Goal: Task Accomplishment & Management: Use online tool/utility

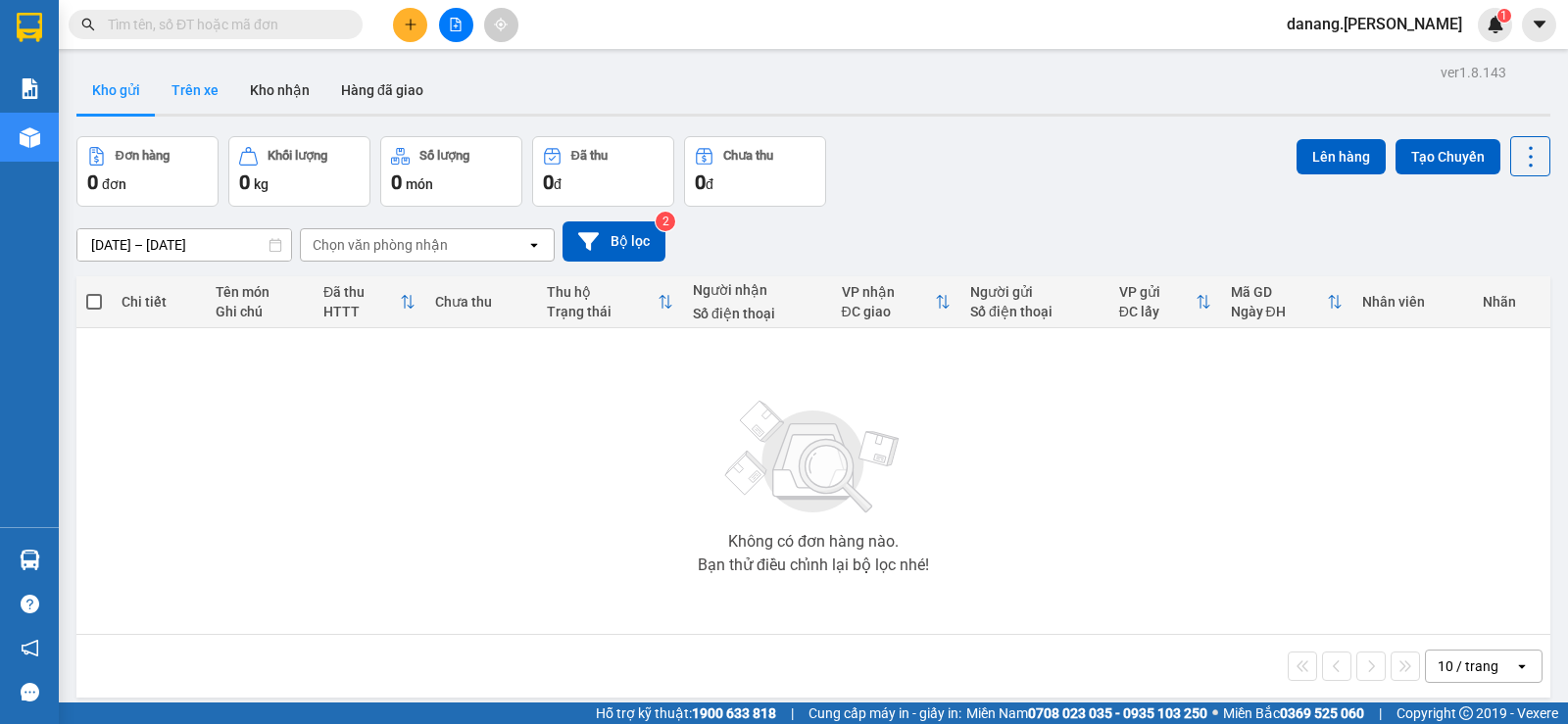
click at [198, 92] on button "Trên xe" at bounding box center [194, 90] width 79 height 47
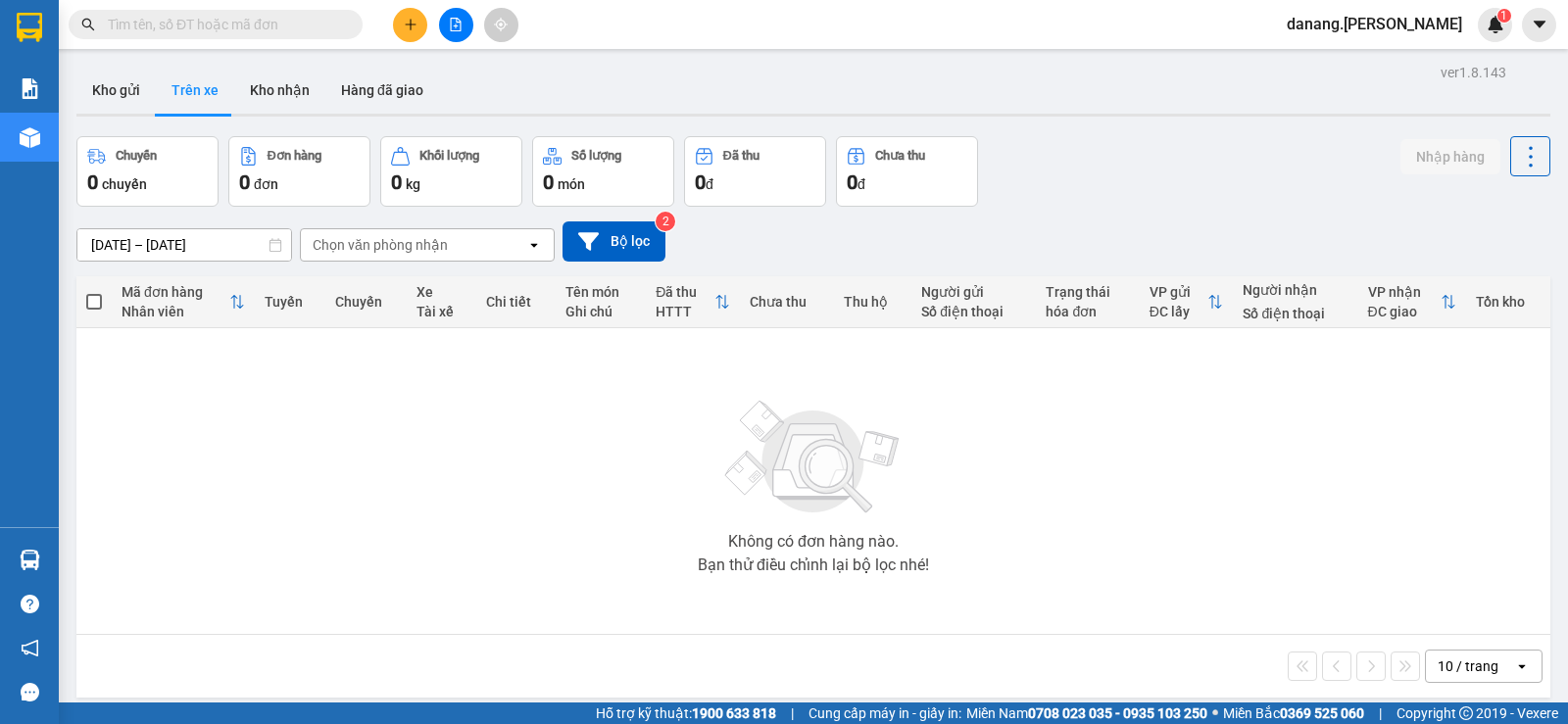
click at [393, 248] on div "Chọn văn phòng nhận" at bounding box center [381, 245] width 136 height 20
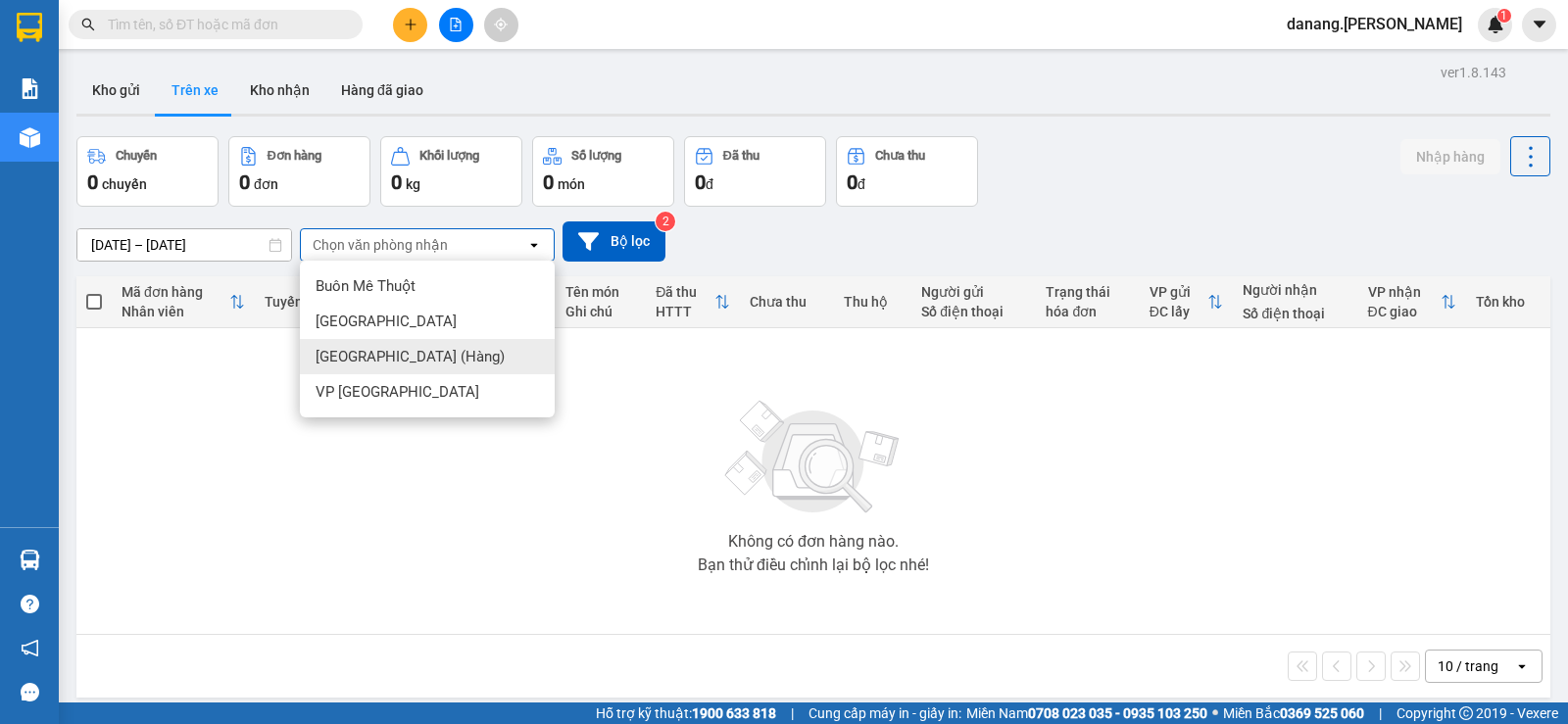
click at [383, 354] on span "[GEOGRAPHIC_DATA] (Hàng)" at bounding box center [410, 357] width 189 height 20
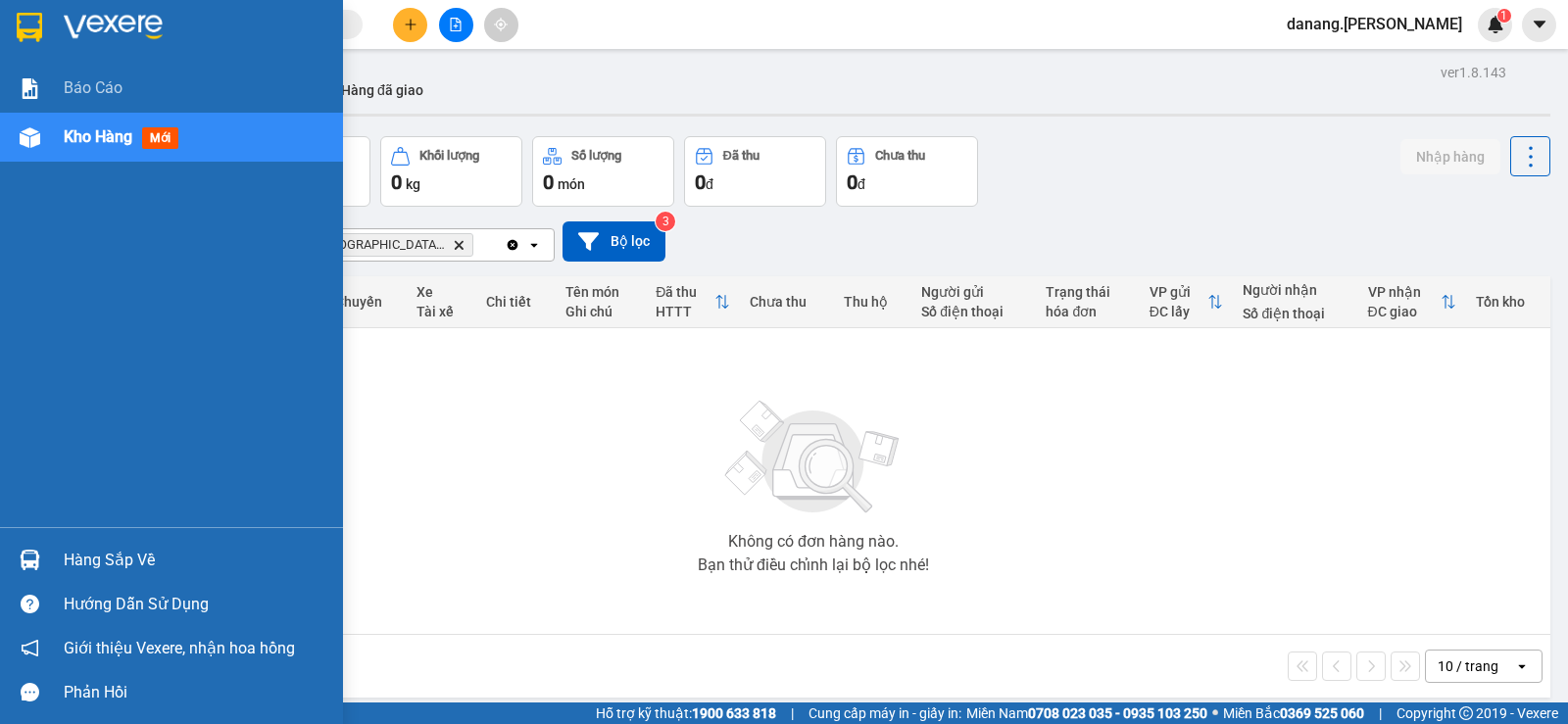
click at [82, 550] on div "Hàng sắp về" at bounding box center [195, 559] width 264 height 29
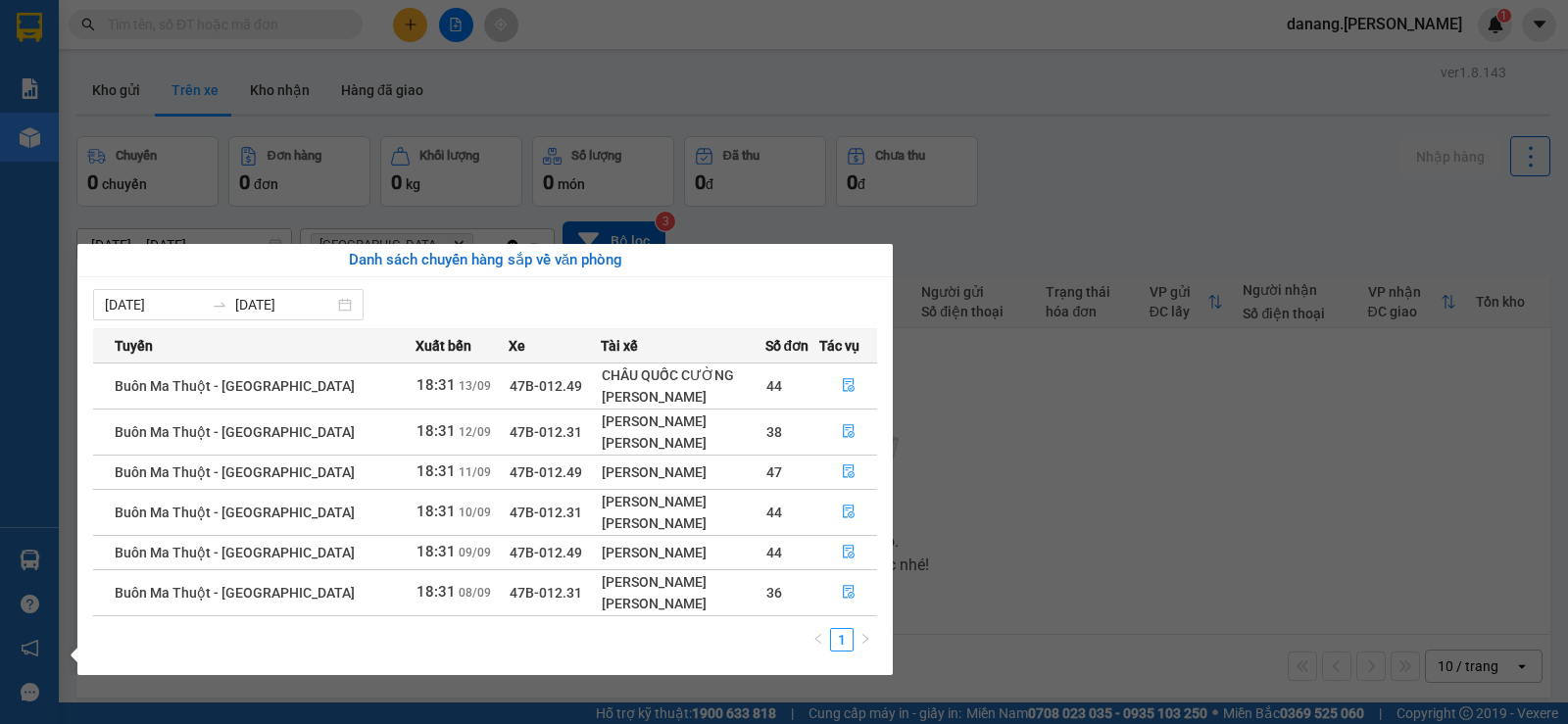
click at [1088, 482] on section "Kết quả tìm kiếm ( 0 ) Bộ lọc No Data danang.thaison 1 Báo cáo Kho hàng mới Hàn…" at bounding box center [784, 362] width 1568 height 724
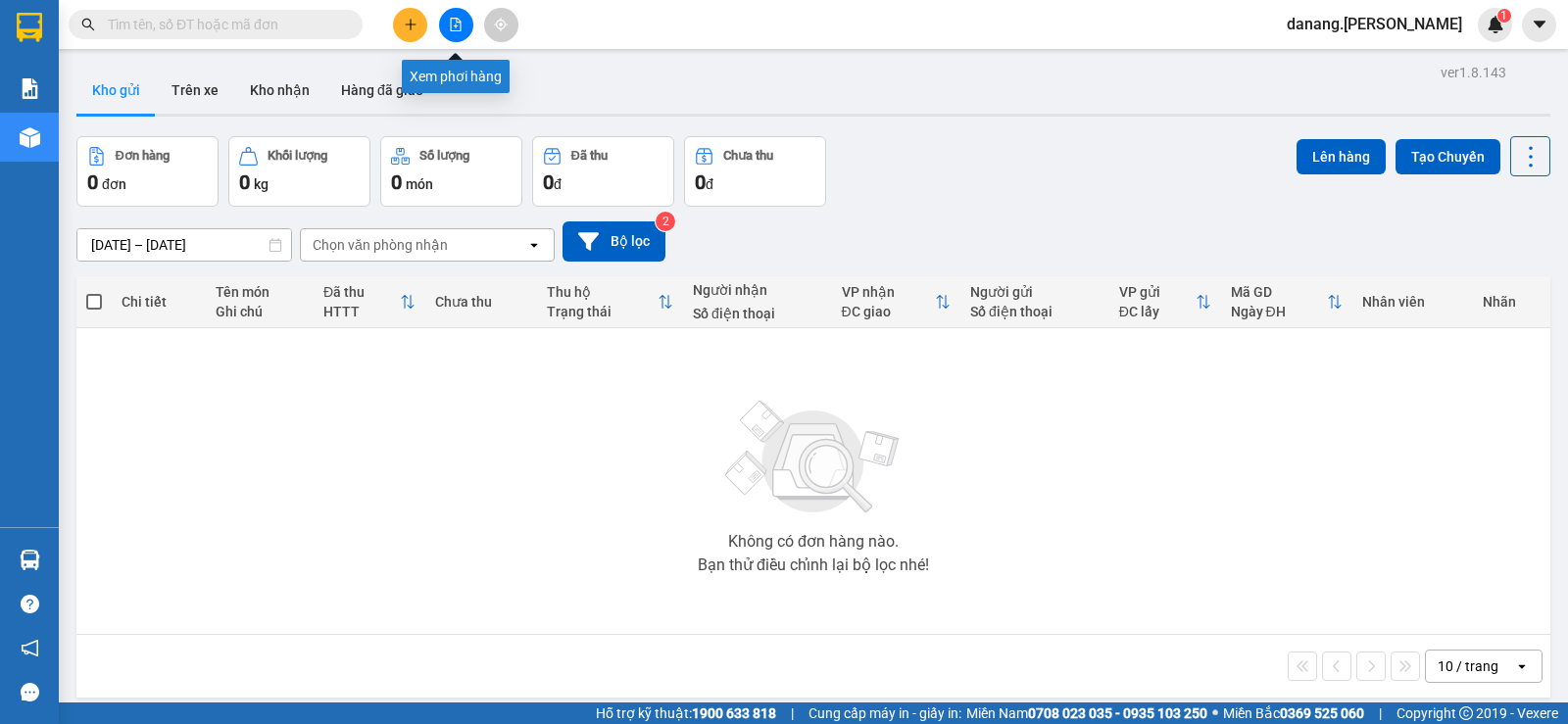
click at [446, 29] on button at bounding box center [456, 25] width 34 height 34
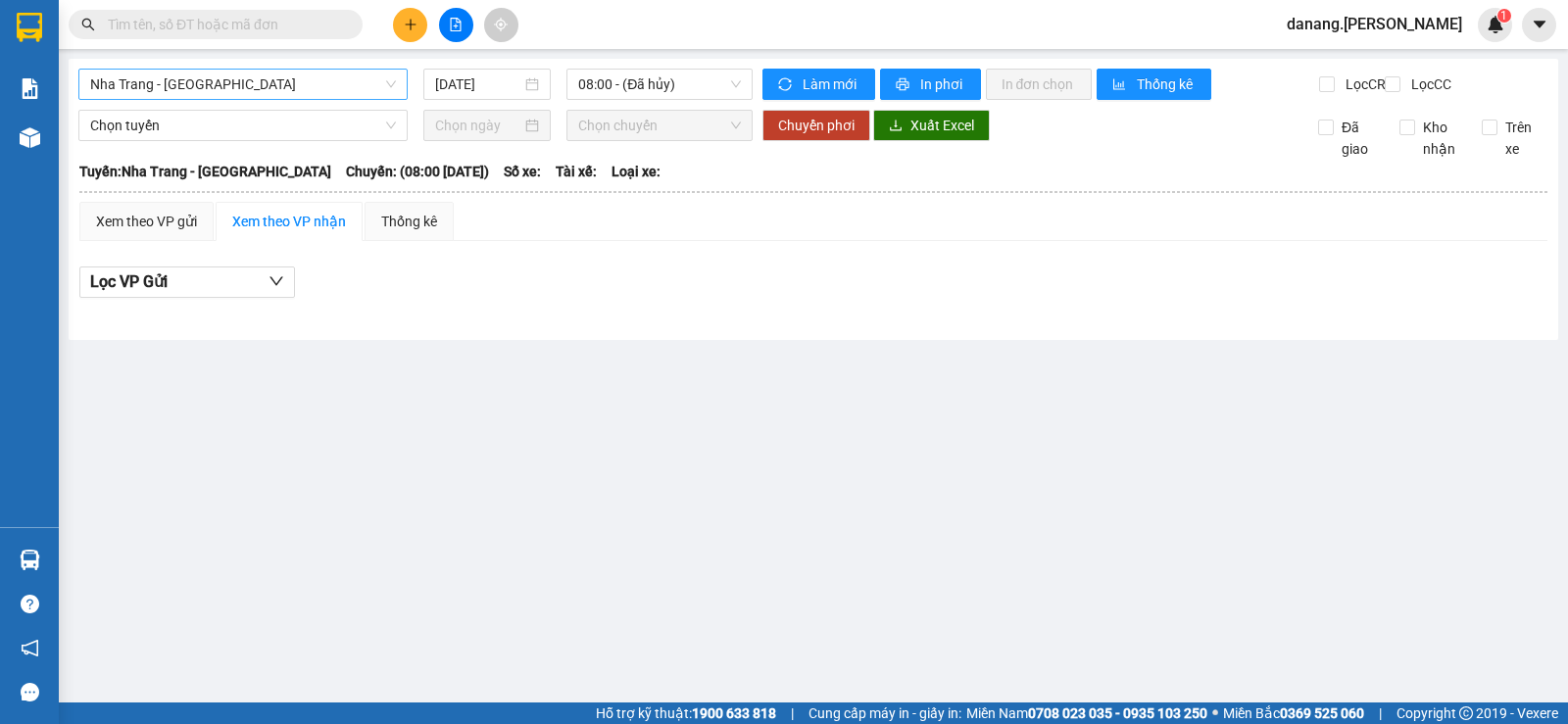
click at [235, 81] on span "Nha Trang - [GEOGRAPHIC_DATA]" at bounding box center [242, 84] width 306 height 29
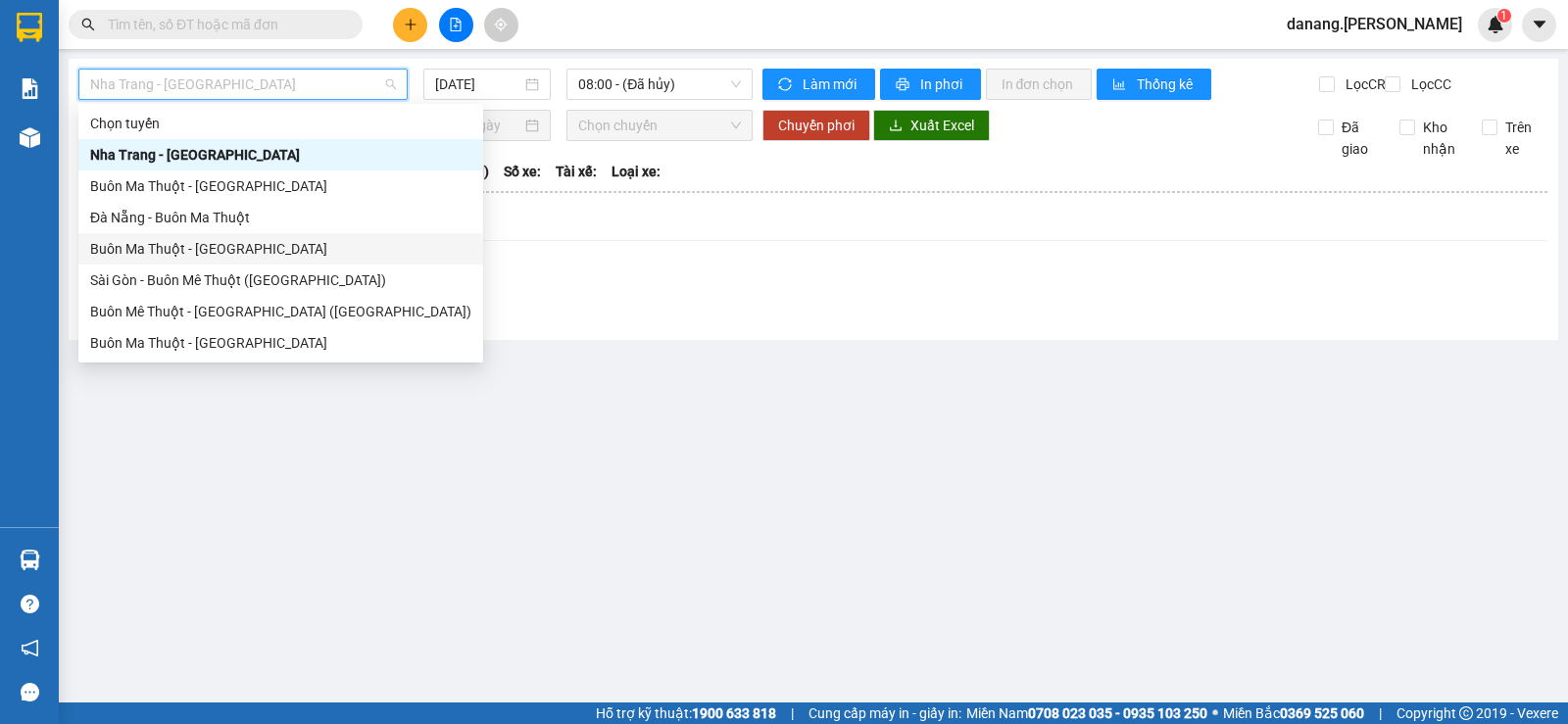
click at [246, 241] on div "Buôn Ma Thuột - [GEOGRAPHIC_DATA]" at bounding box center [280, 249] width 381 height 22
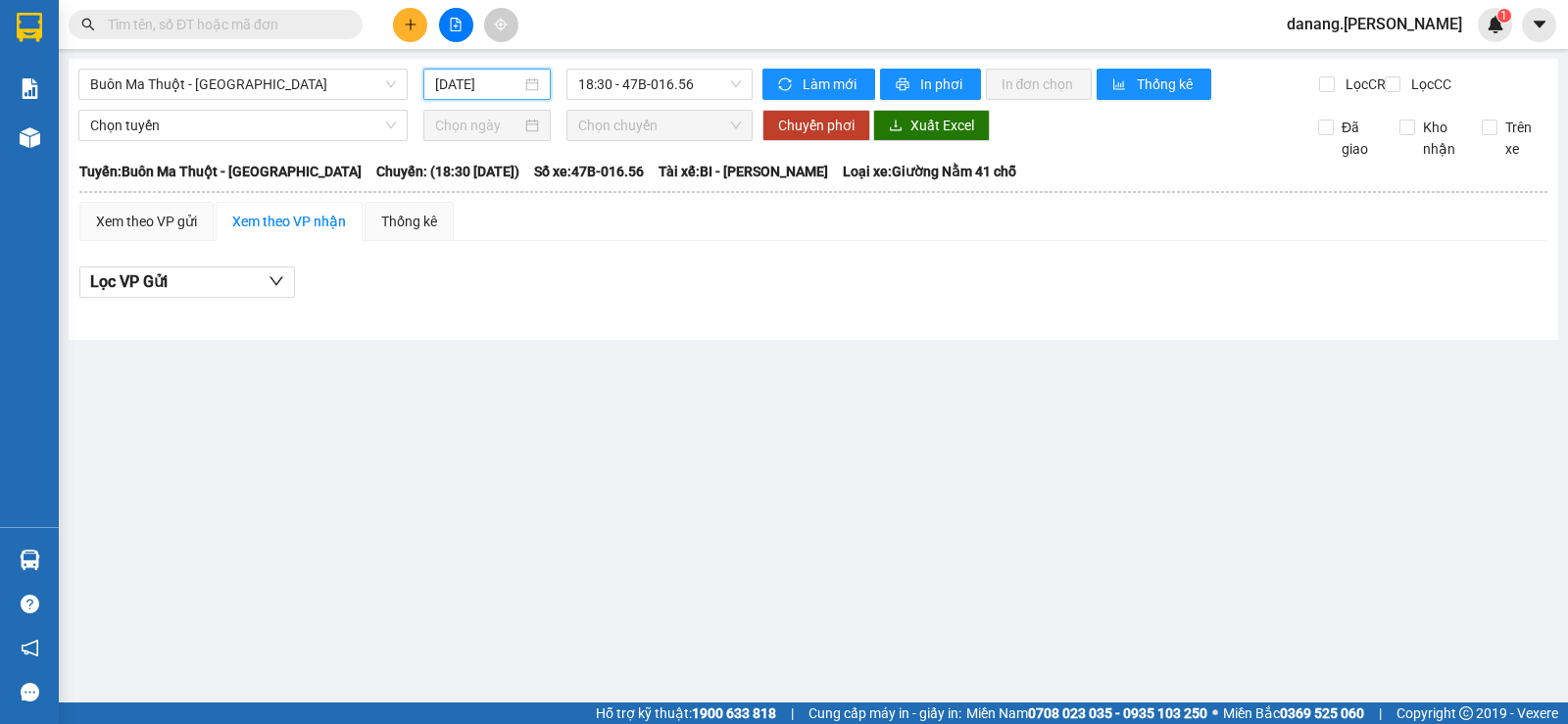
click at [483, 75] on input "[DATE]" at bounding box center [477, 85] width 87 height 22
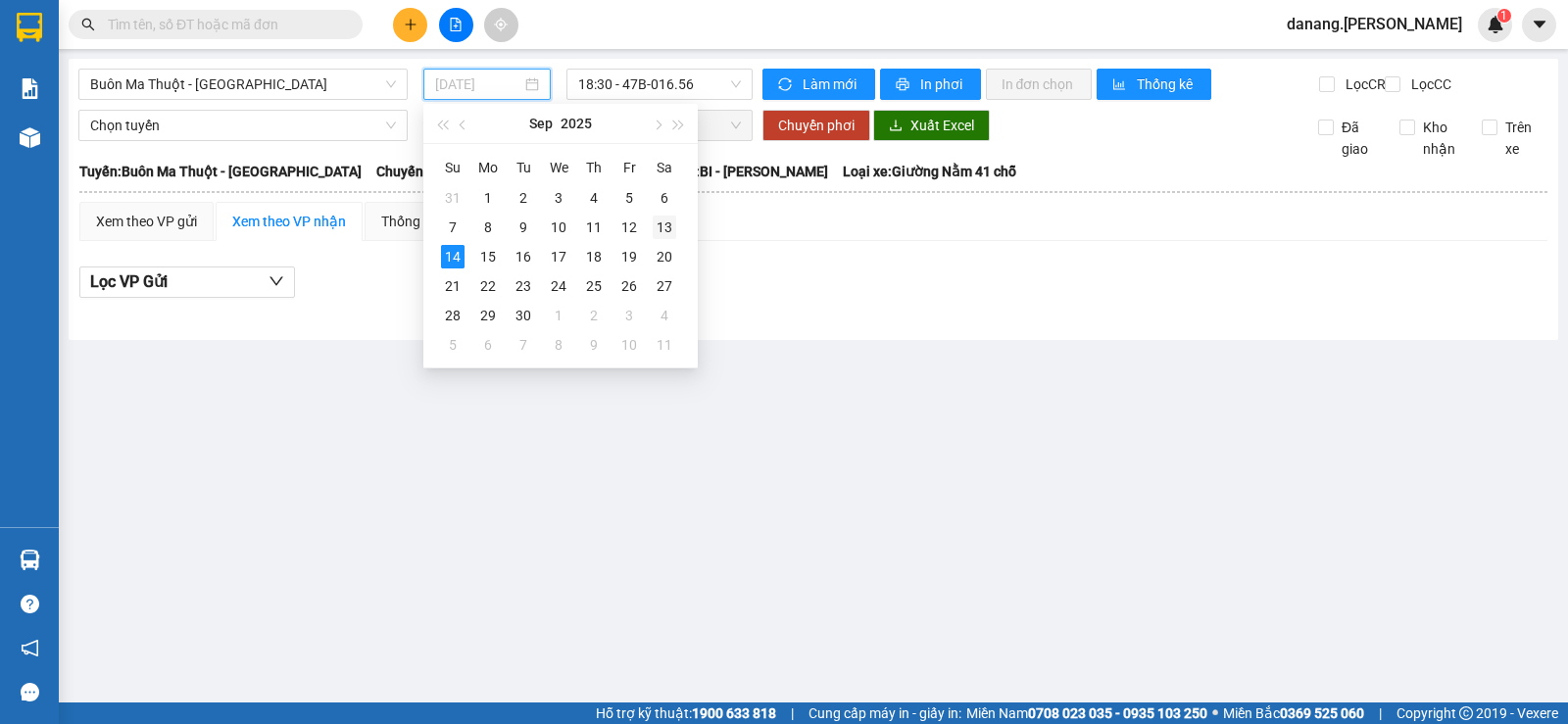
click at [672, 226] on div "13" at bounding box center [665, 227] width 24 height 24
type input "13/09/2025"
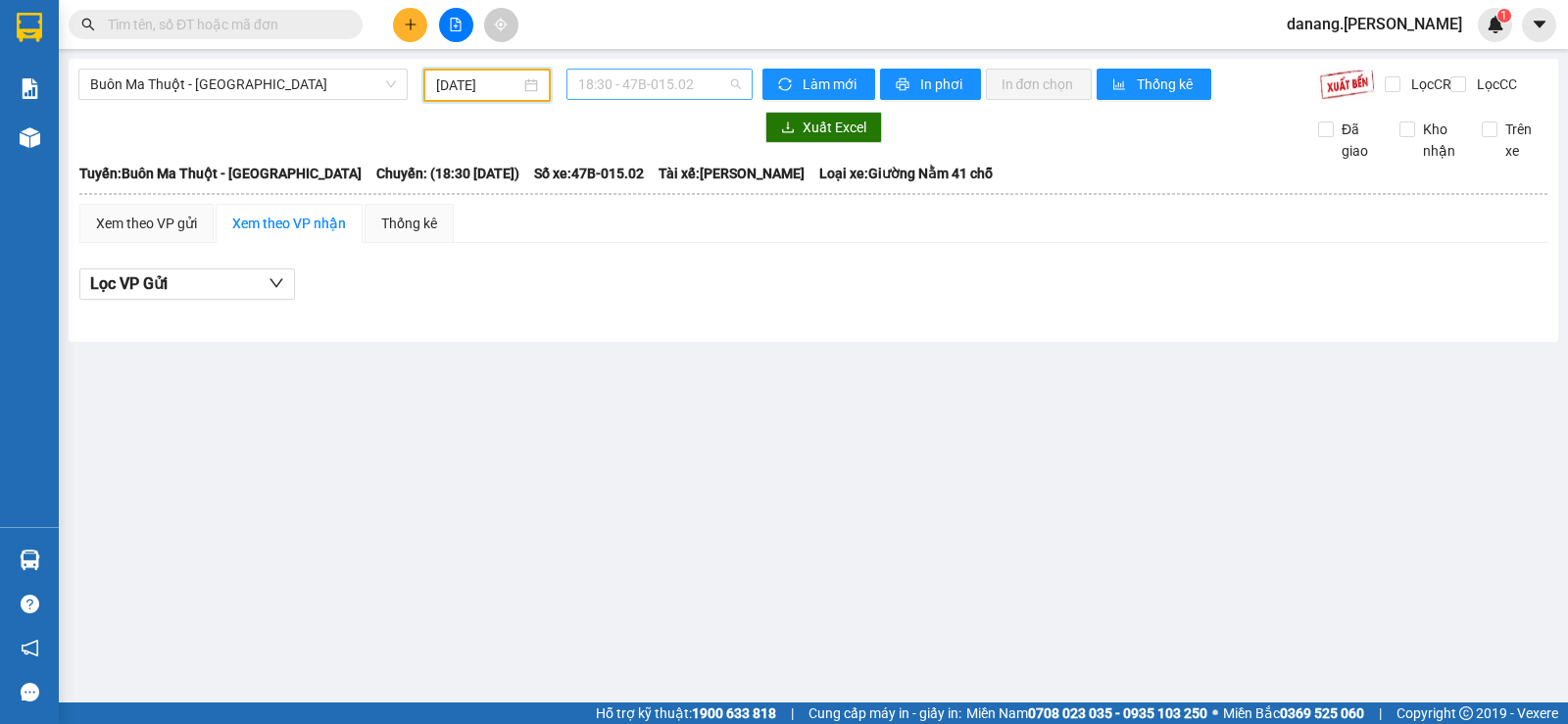
click at [658, 95] on span "18:30 - 47B-015.02" at bounding box center [659, 84] width 161 height 29
click at [695, 197] on div "18:31 - 47B-012.49" at bounding box center [654, 185] width 176 height 31
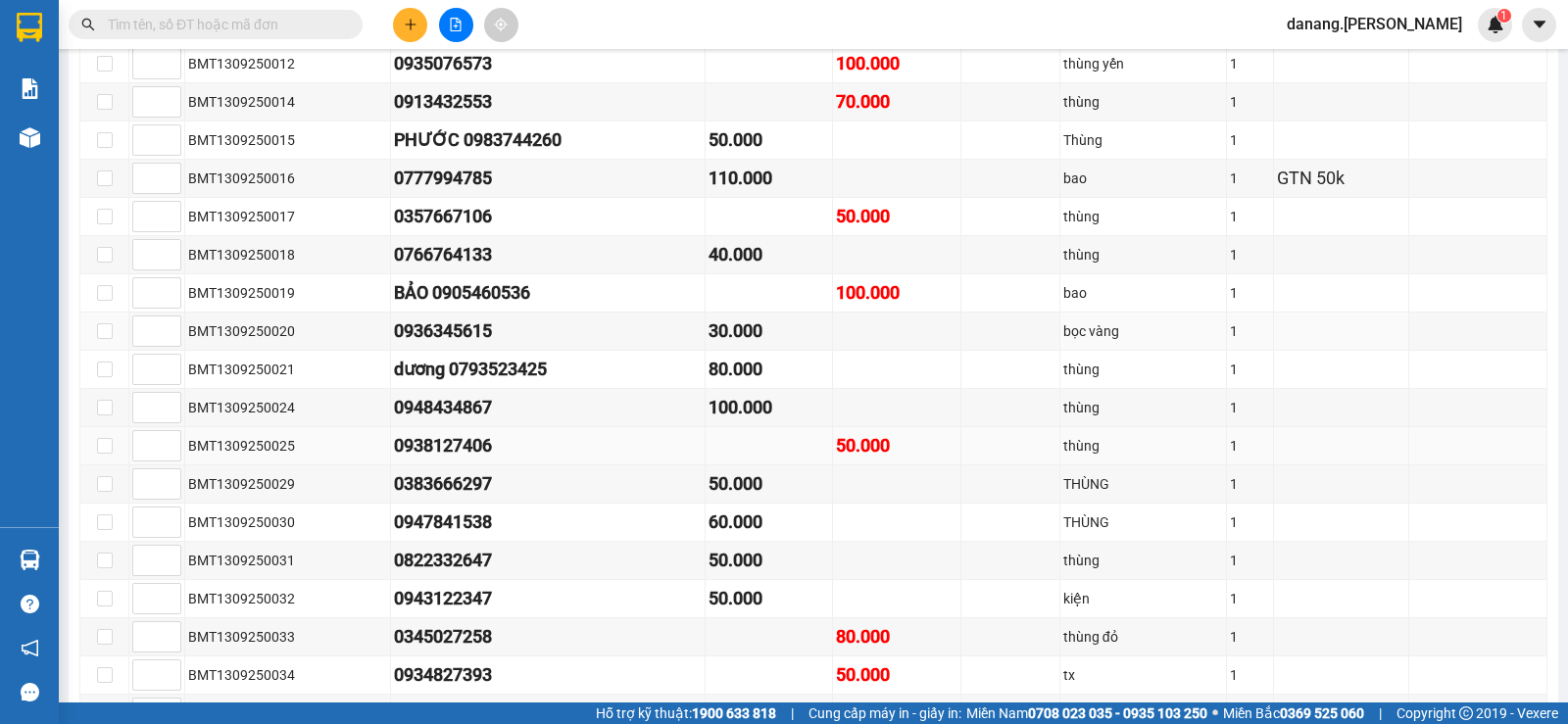
scroll to position [1569, 0]
